Goal: Information Seeking & Learning: Find specific fact

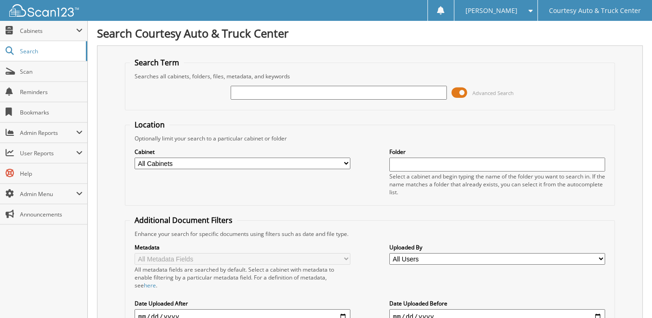
drag, startPoint x: 0, startPoint y: 0, endPoint x: 249, endPoint y: 90, distance: 264.6
click at [249, 90] on input "text" at bounding box center [339, 93] width 216 height 14
type input "*9n1152293"
click at [51, 54] on span "Search" at bounding box center [50, 51] width 61 height 8
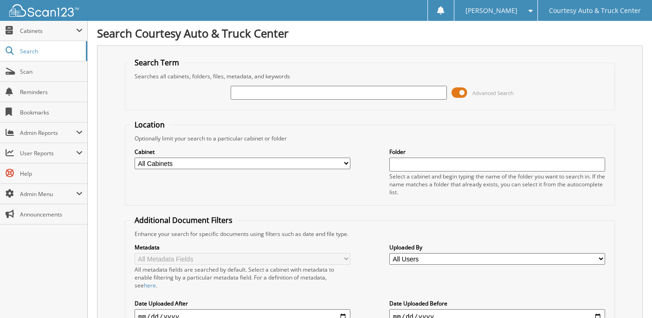
click at [462, 89] on span at bounding box center [459, 93] width 16 height 14
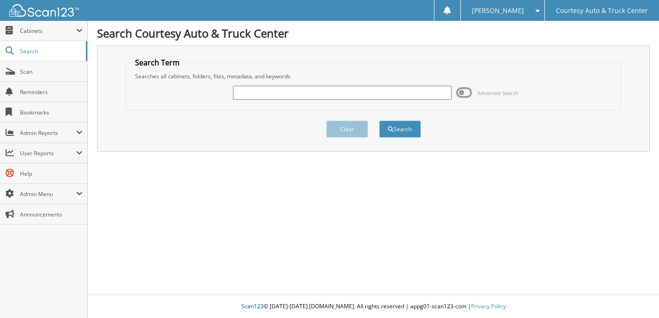
click at [282, 91] on input "text" at bounding box center [342, 93] width 219 height 14
click at [272, 87] on input "1gtg6een9n1152293" at bounding box center [342, 93] width 219 height 14
type input "1gtg6een9n1152293"
click at [274, 78] on div "Searches all cabinets, folders, files, metadata, and keywords" at bounding box center [373, 76] width 486 height 8
click at [412, 132] on button "Search" at bounding box center [400, 129] width 42 height 17
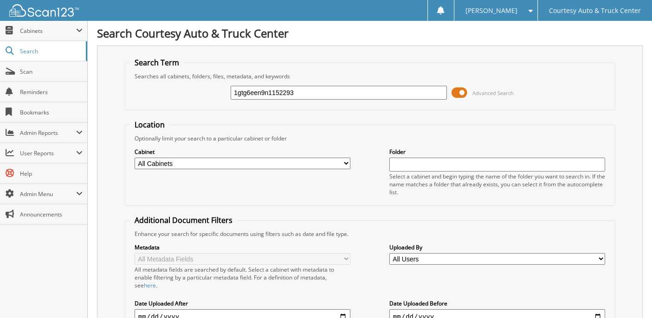
click at [346, 162] on select "All Cabinets ACCOUNTS PAYABLE CAR DEALS EXTENDED WARRANTY HR PARTS SERVICE RO" at bounding box center [243, 164] width 216 height 12
select select "26245"
click at [135, 158] on select "All Cabinets ACCOUNTS PAYABLE CAR DEALS EXTENDED WARRANTY HR PARTS SERVICE RO" at bounding box center [243, 164] width 216 height 12
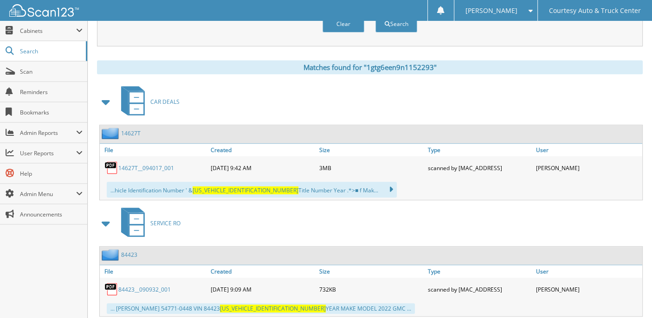
scroll to position [371, 0]
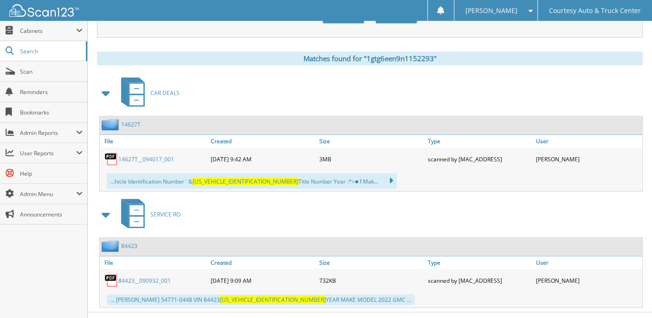
click at [137, 155] on link "14627T__094017_001" at bounding box center [146, 159] width 56 height 8
